Goal: Task Accomplishment & Management: Complete application form

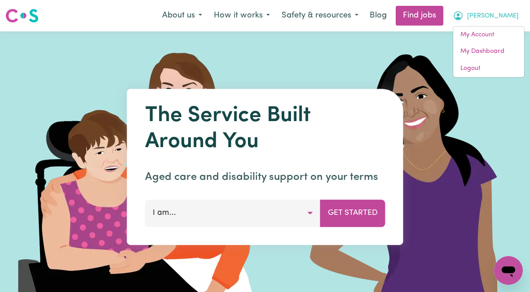
click at [522, 155] on img at bounding box center [418, 166] width 270 height 271
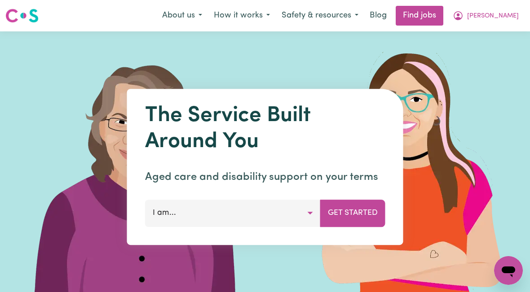
click at [496, 17] on span "[PERSON_NAME]" at bounding box center [493, 16] width 52 height 10
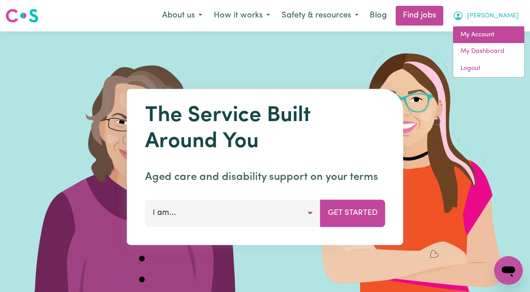
click at [484, 38] on link "My Account" at bounding box center [488, 35] width 71 height 17
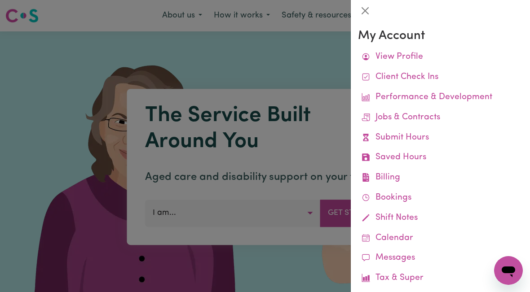
click at [416, 140] on link "Submit Hours" at bounding box center [440, 138] width 165 height 20
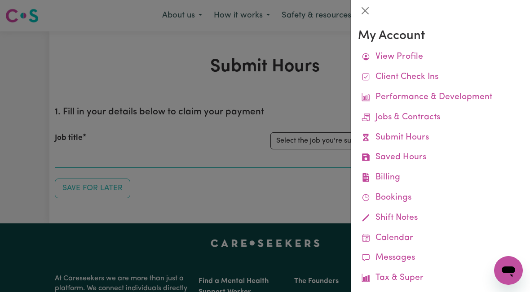
click at [404, 137] on link "Submit Hours" at bounding box center [440, 138] width 165 height 20
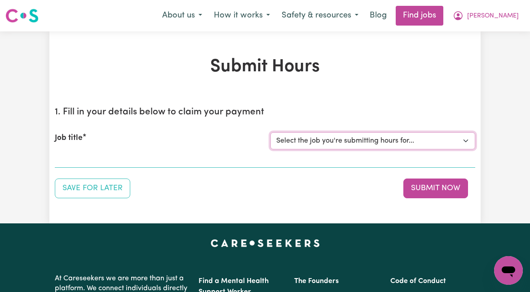
click at [349, 145] on select "Select the job you're submitting hours for... [[PERSON_NAME]] [DEMOGRAPHIC_DATA…" at bounding box center [372, 141] width 205 height 17
select select "10438"
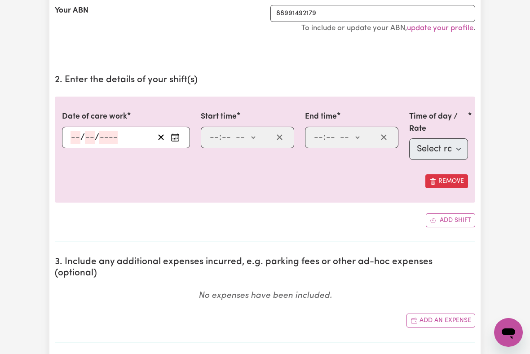
scroll to position [205, 4]
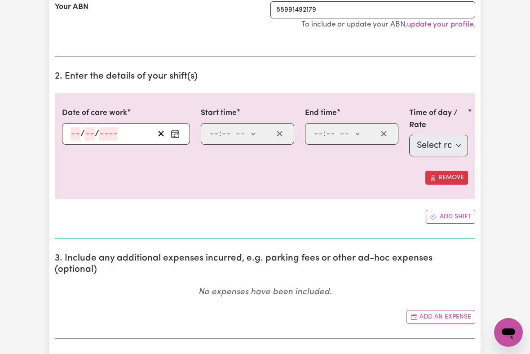
click at [73, 136] on input "number" at bounding box center [76, 133] width 10 height 13
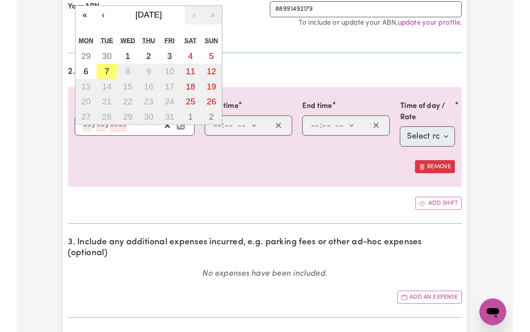
scroll to position [205, 4]
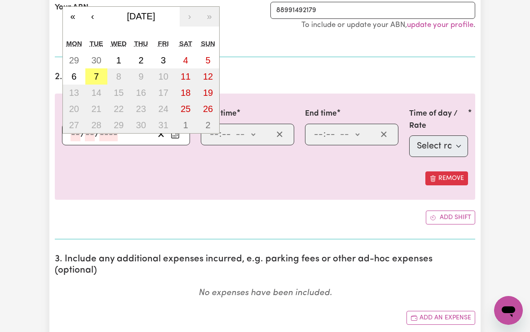
click at [94, 73] on abbr "7" at bounding box center [96, 76] width 5 height 10
type input "[DATE]"
type input "7"
type input "10"
type input "2025"
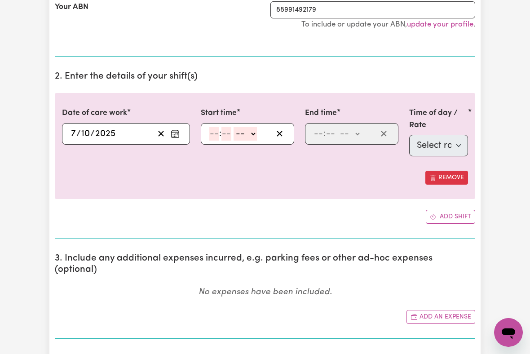
click at [209, 138] on input "number" at bounding box center [214, 133] width 10 height 13
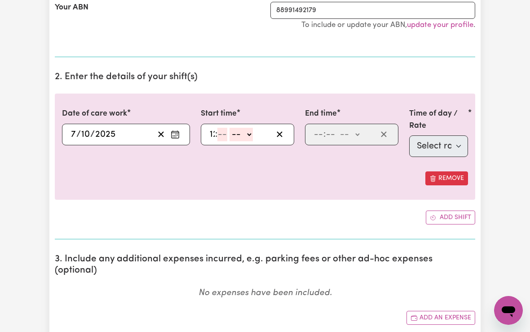
type input "12"
type input "00"
click at [244, 130] on select "-- am pm" at bounding box center [246, 134] width 23 height 13
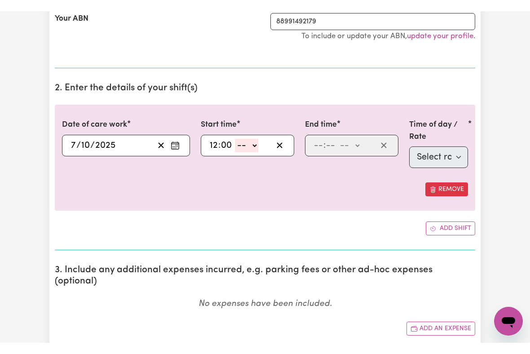
scroll to position [205, 4]
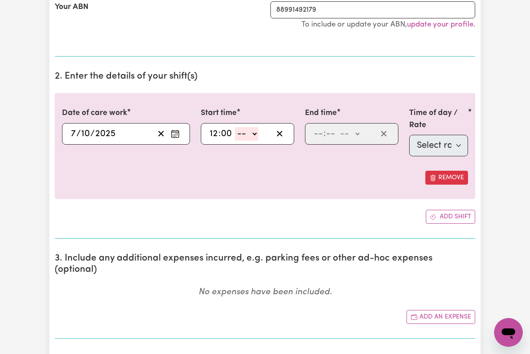
select select "pm"
type input "12:00"
type input "0"
click at [313, 138] on div ": -- am pm" at bounding box center [345, 133] width 64 height 13
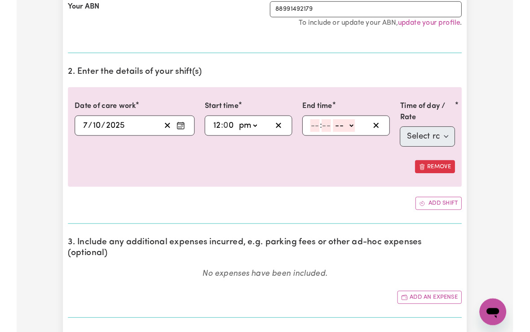
scroll to position [205, 4]
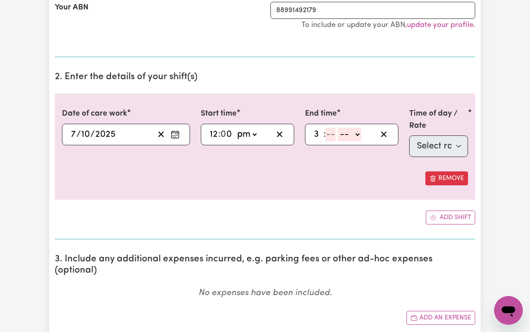
type input "3"
type input "00"
click at [350, 133] on select "-- am pm" at bounding box center [347, 134] width 23 height 13
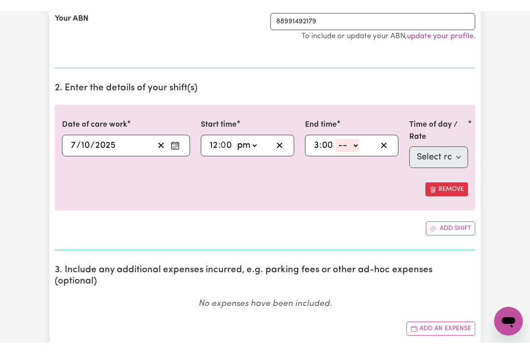
scroll to position [205, 4]
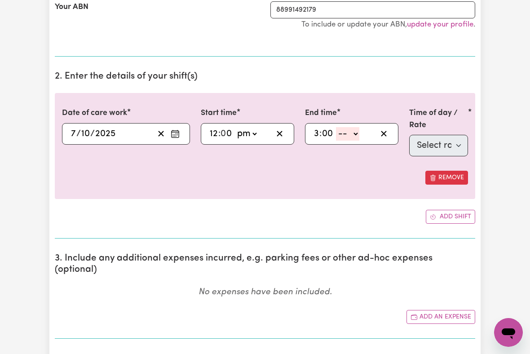
select select "pm"
type input "15:00"
type input "0"
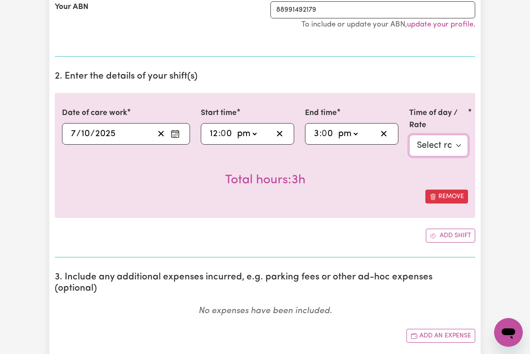
click at [443, 144] on select "Select rate $51.36 - Weekday Daytime - Assistance with personal domestic activi…" at bounding box center [438, 146] width 59 height 22
select select "9"
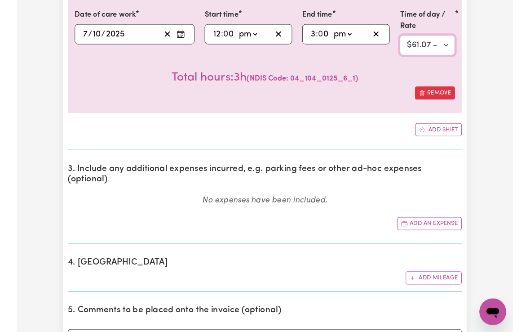
scroll to position [317, 4]
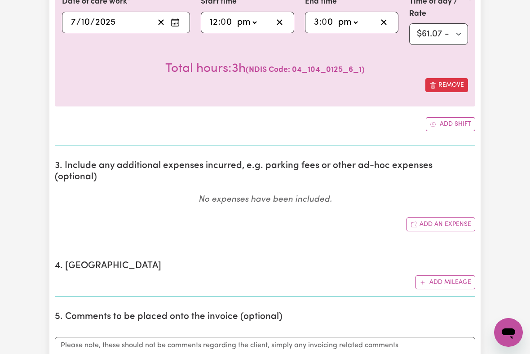
click at [443, 217] on button "Add an expense" at bounding box center [441, 224] width 69 height 14
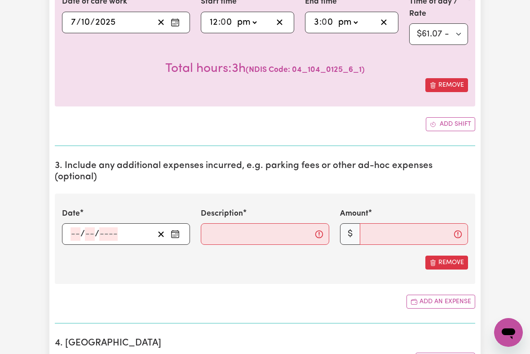
click at [71, 227] on input "number" at bounding box center [76, 233] width 10 height 13
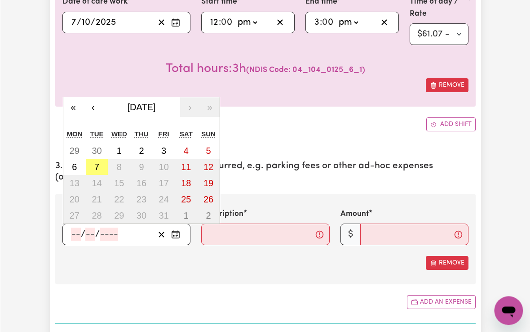
scroll to position [316, 0]
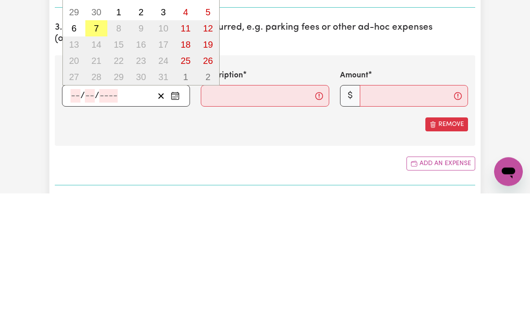
type input "7"
click at [97, 162] on abbr "7" at bounding box center [96, 167] width 5 height 10
type input "[DATE]"
type input "10"
type input "2025"
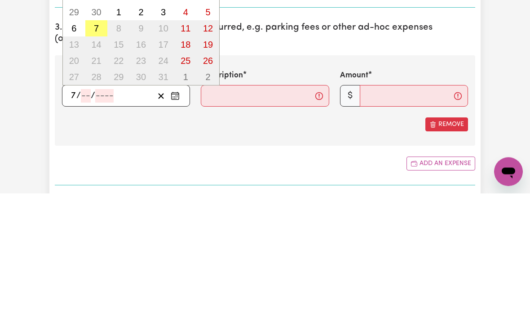
scroll to position [455, 0]
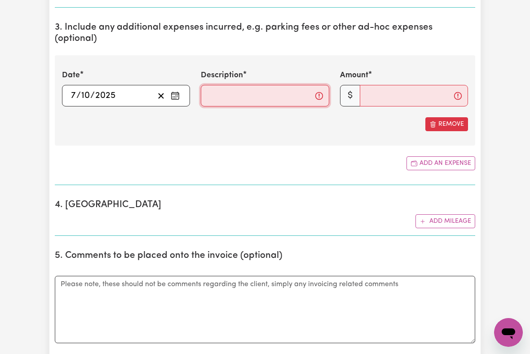
click at [215, 85] on input "Description" at bounding box center [265, 96] width 128 height 22
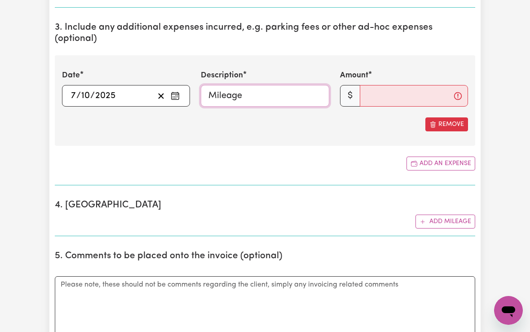
type input "Mileage"
click at [372, 85] on input "Amount" at bounding box center [414, 96] width 108 height 22
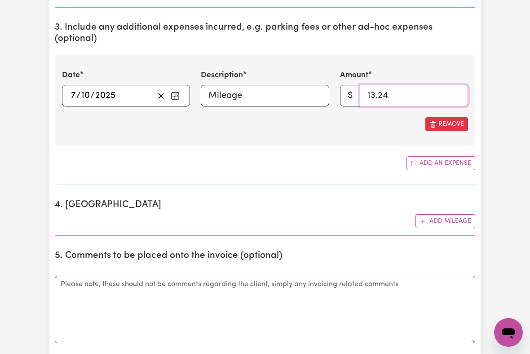
type input "13.24"
click at [450, 214] on button "Add mileage" at bounding box center [446, 221] width 60 height 14
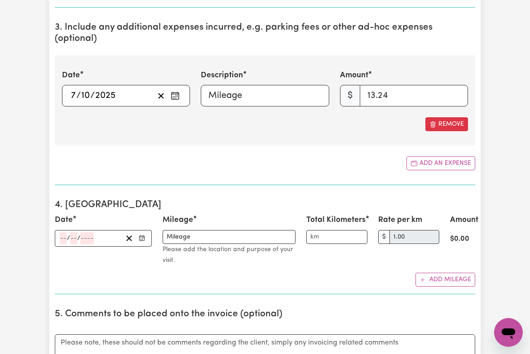
click at [162, 93] on line "Clear date" at bounding box center [161, 95] width 5 height 5
click at [449, 117] on button "Remove" at bounding box center [446, 124] width 43 height 14
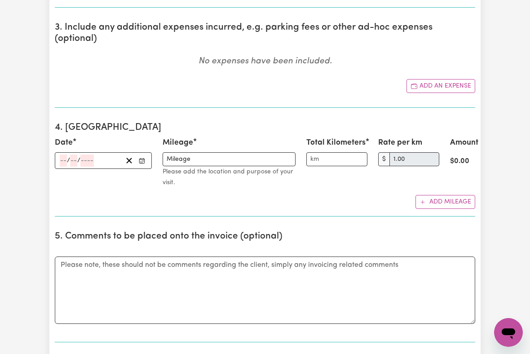
click at [448, 195] on button "Add mileage" at bounding box center [446, 202] width 60 height 14
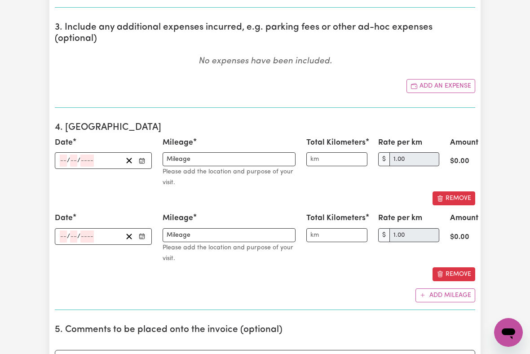
click at [64, 155] on input "number" at bounding box center [63, 161] width 7 height 12
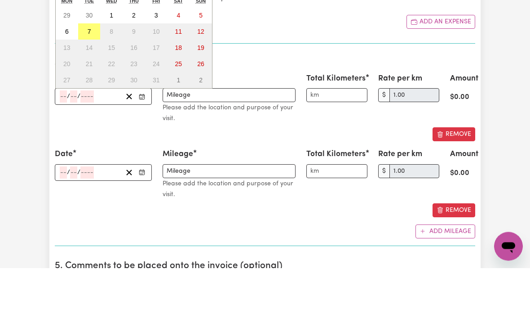
click at [93, 88] on button "7" at bounding box center [89, 96] width 22 height 16
type input "[DATE]"
type input "7"
type input "10"
type input "2025"
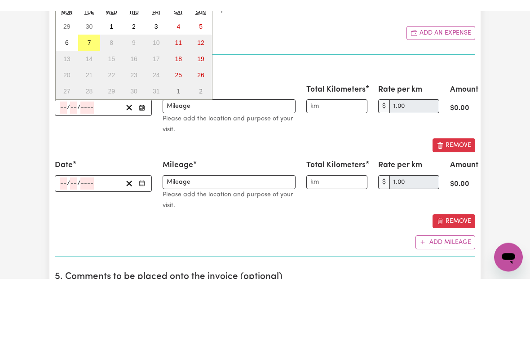
scroll to position [519, 0]
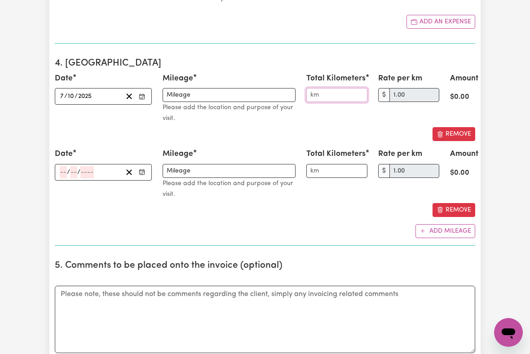
click at [318, 88] on input "Total Kilometers" at bounding box center [336, 95] width 61 height 14
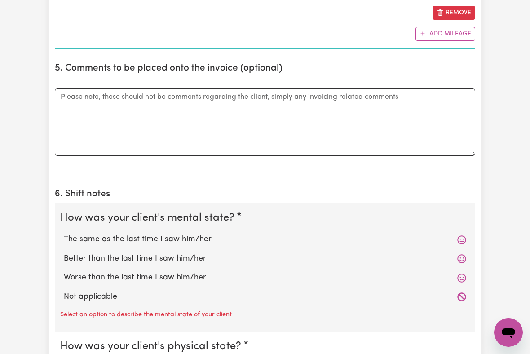
scroll to position [746, 0]
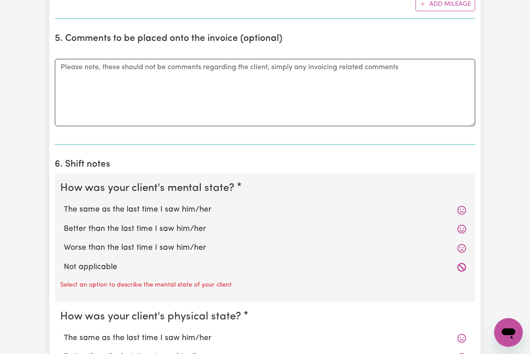
type input "13.24"
click at [195, 204] on label "The same as the last time I saw him/her" at bounding box center [265, 210] width 403 height 12
click at [64, 204] on input "The same as the last time I saw him/her" at bounding box center [63, 204] width 0 height 0
radio input "true"
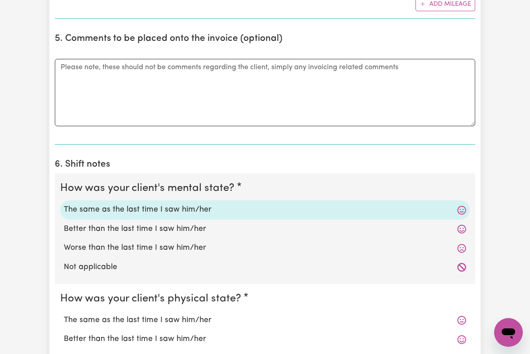
click at [188, 292] on label "The same as the last time I saw him/her" at bounding box center [265, 321] width 403 height 12
click at [64, 292] on input "The same as the last time I saw him/her" at bounding box center [63, 314] width 0 height 0
radio input "true"
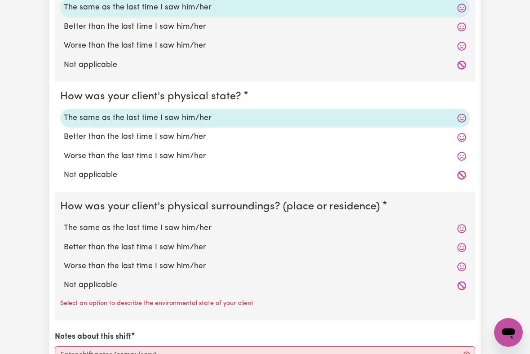
scroll to position [949, 4]
click at [195, 222] on label "The same as the last time I saw him/her" at bounding box center [265, 228] width 403 height 12
click at [64, 222] on input "The same as the last time I saw him/her" at bounding box center [63, 222] width 0 height 0
radio input "true"
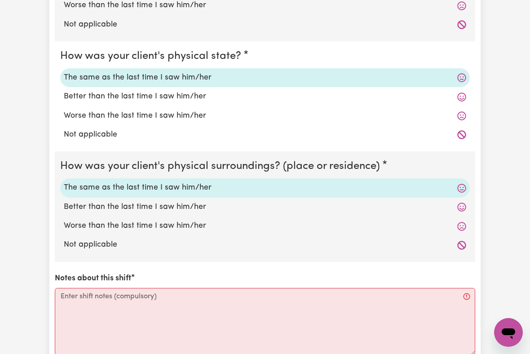
scroll to position [989, 4]
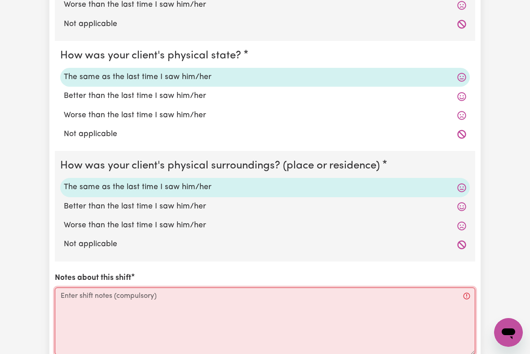
click at [71, 288] on textarea "Notes about this shift" at bounding box center [265, 321] width 421 height 67
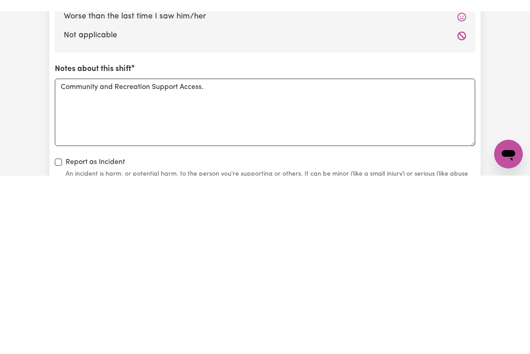
scroll to position [1210, 0]
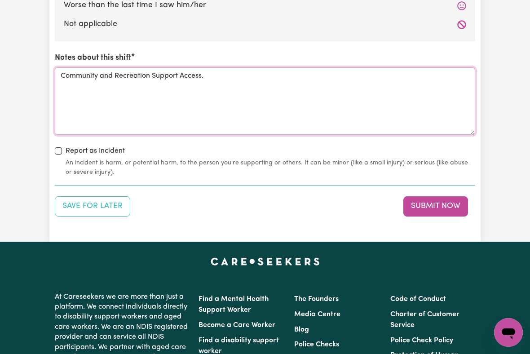
type textarea "Community and Recreation Support Access."
click at [435, 196] on button "Submit Now" at bounding box center [435, 206] width 65 height 20
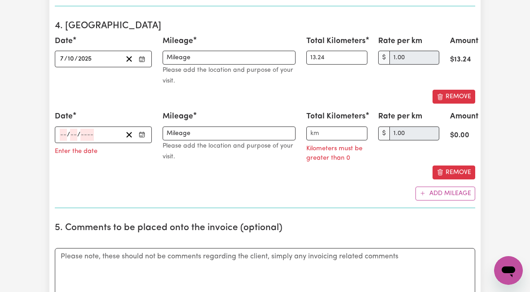
scroll to position [553, 0]
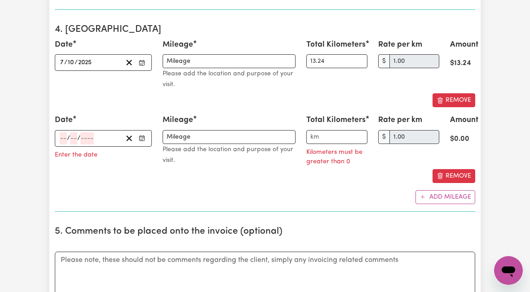
click at [456, 169] on button "Remove" at bounding box center [454, 176] width 43 height 14
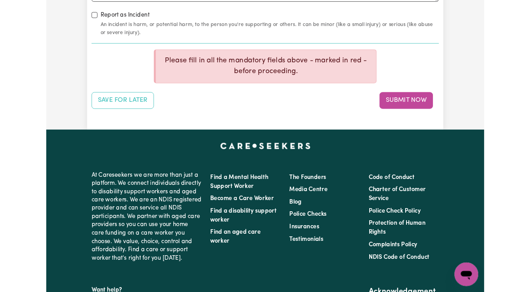
scroll to position [1249, 0]
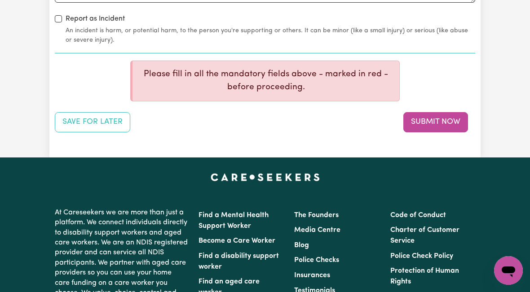
click at [431, 112] on button "Submit Now" at bounding box center [435, 122] width 65 height 20
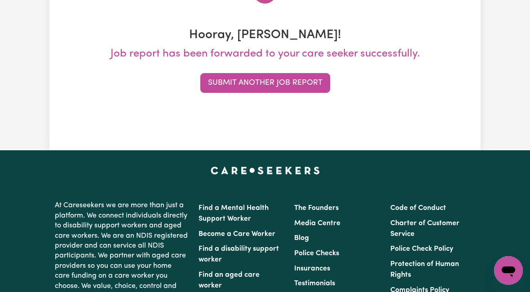
scroll to position [0, 0]
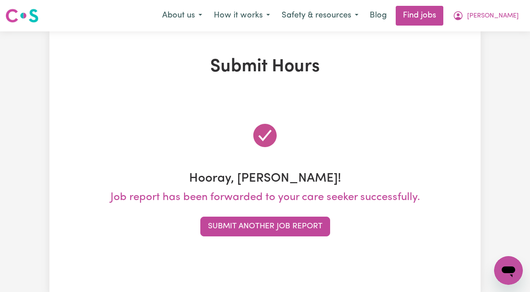
click at [502, 17] on span "[PERSON_NAME]" at bounding box center [493, 16] width 52 height 10
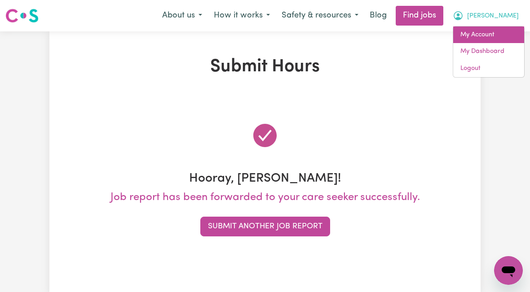
click at [480, 35] on link "My Account" at bounding box center [488, 35] width 71 height 17
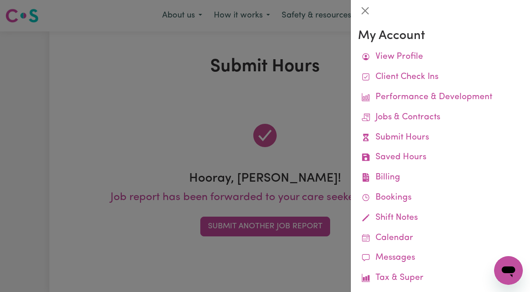
click at [0, 0] on link "Job Reports" at bounding box center [0, 0] width 0 height 0
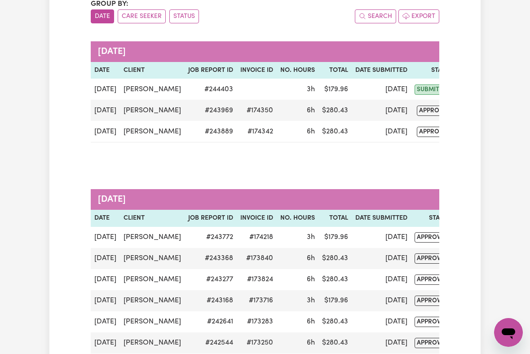
scroll to position [102, 0]
